Goal: Ask a question

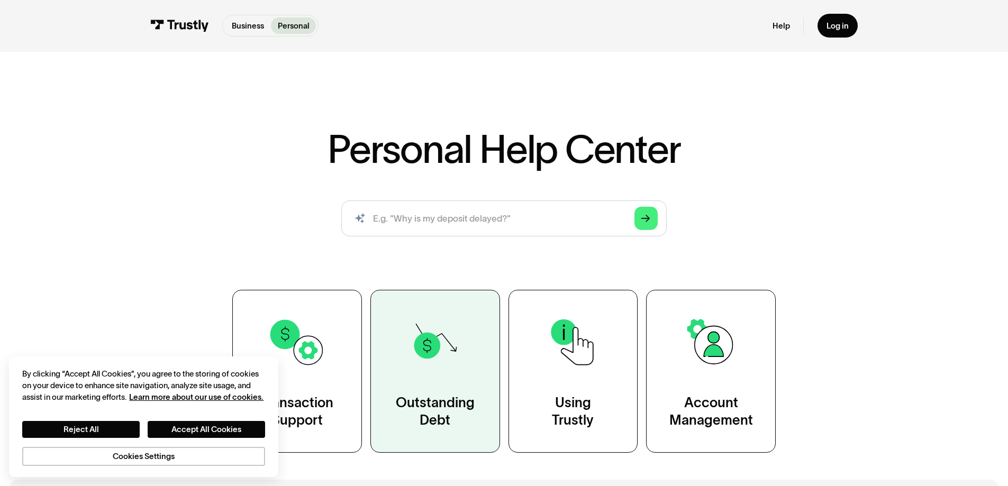
scroll to position [70, 0]
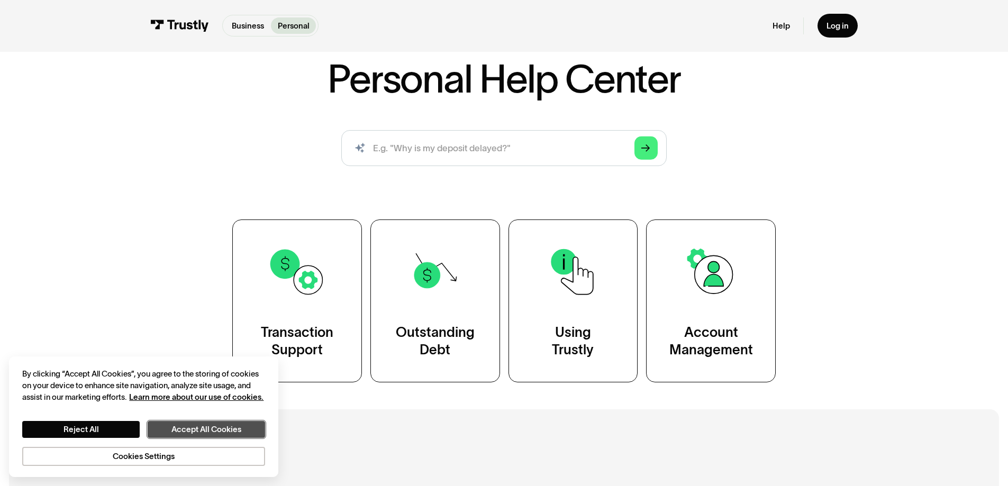
click at [200, 428] on button "Accept All Cookies" at bounding box center [207, 429] width 118 height 17
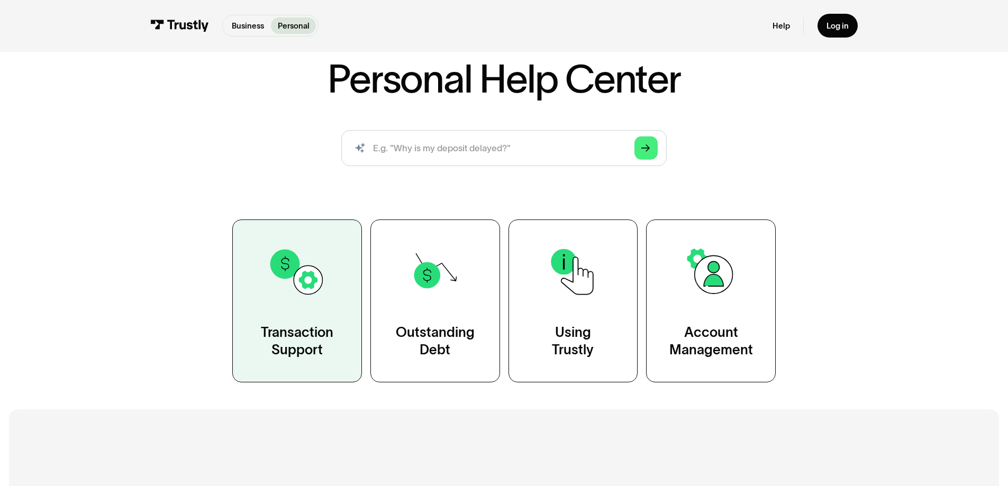
click at [321, 350] on div "Transaction Support" at bounding box center [297, 342] width 73 height 36
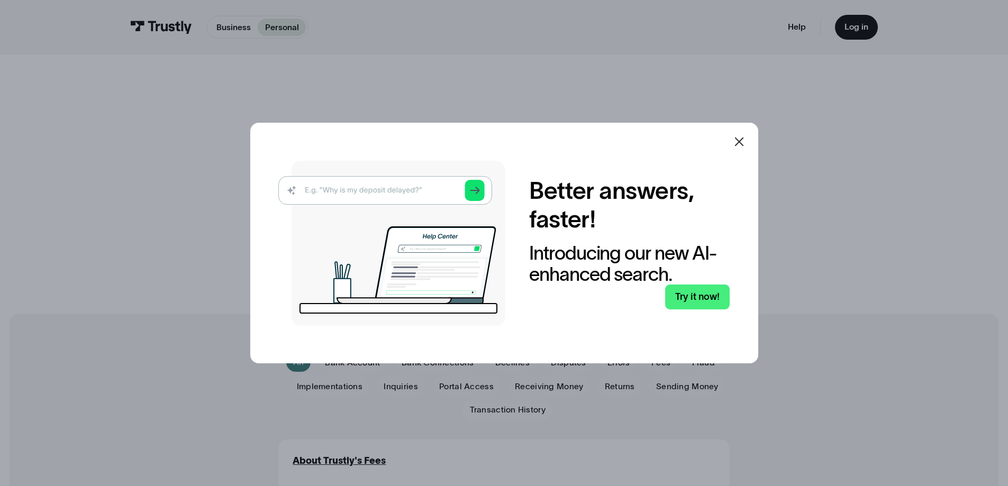
click at [745, 146] on icon at bounding box center [739, 141] width 13 height 13
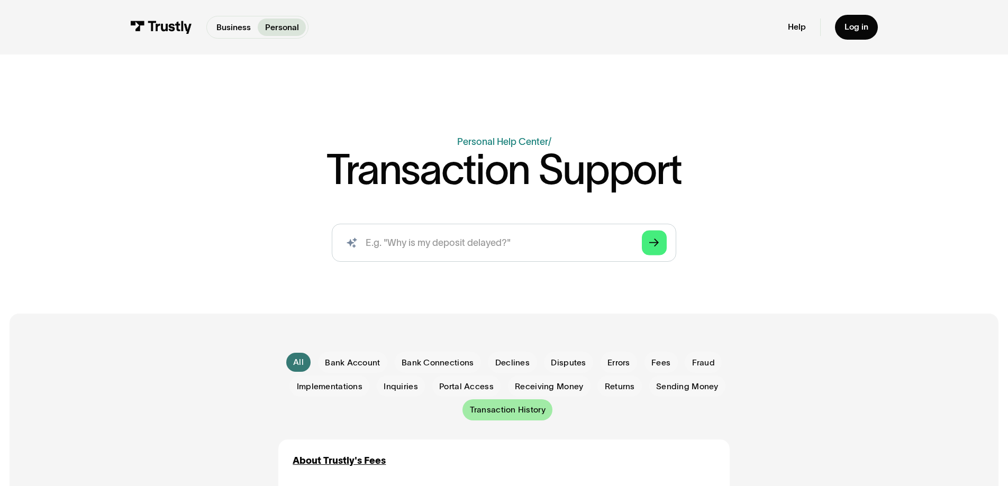
scroll to position [282, 0]
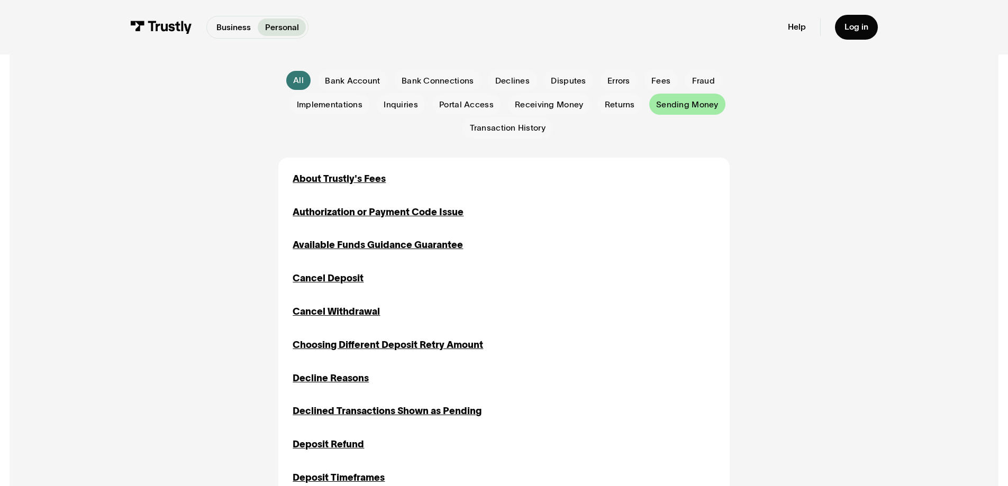
click at [670, 104] on span "Sending Money" at bounding box center [687, 105] width 62 height 12
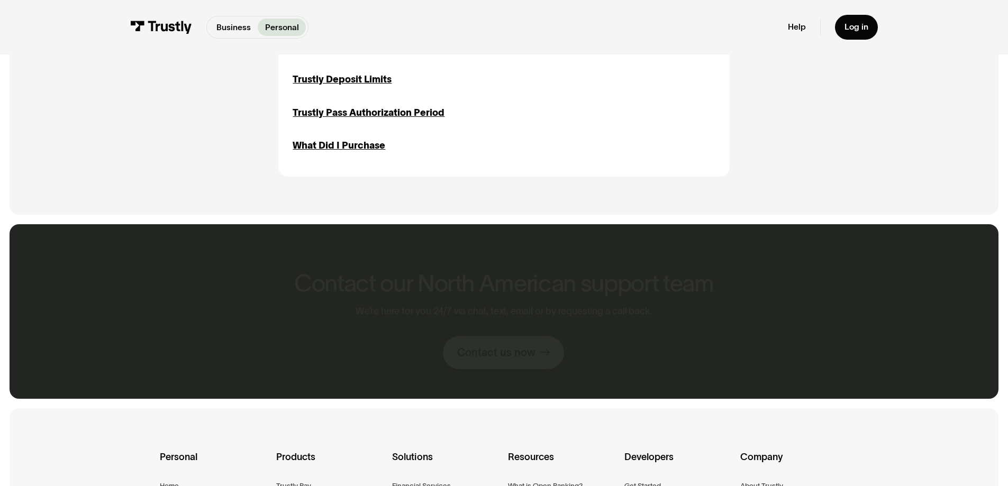
scroll to position [917, 0]
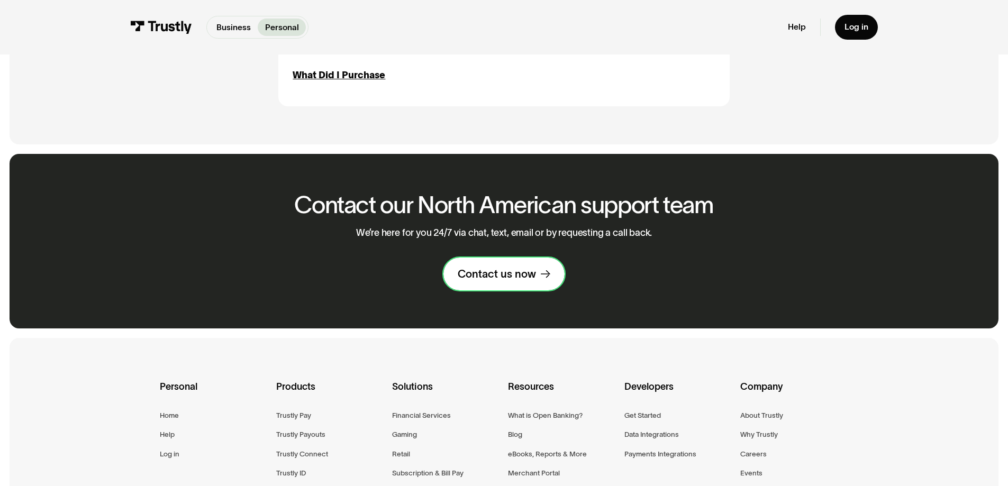
click at [538, 277] on link "Contact us now" at bounding box center [504, 274] width 121 height 33
